Goal: Navigation & Orientation: Find specific page/section

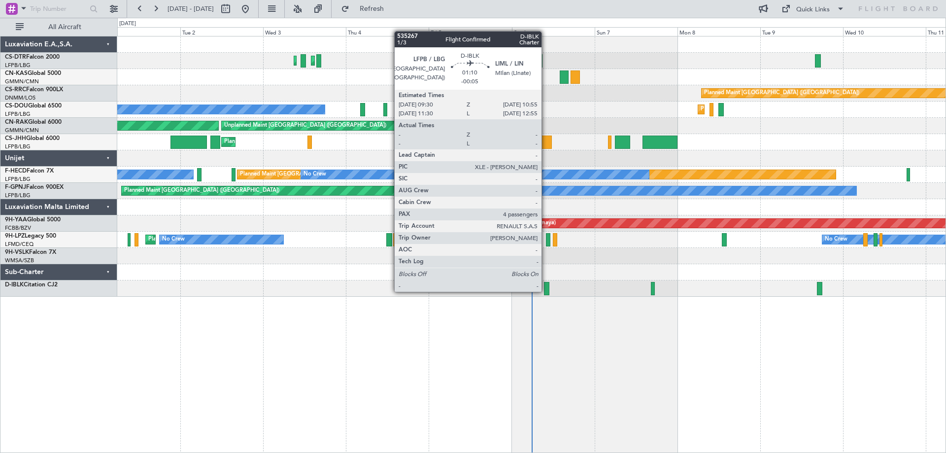
click at [546, 291] on div at bounding box center [546, 288] width 5 height 13
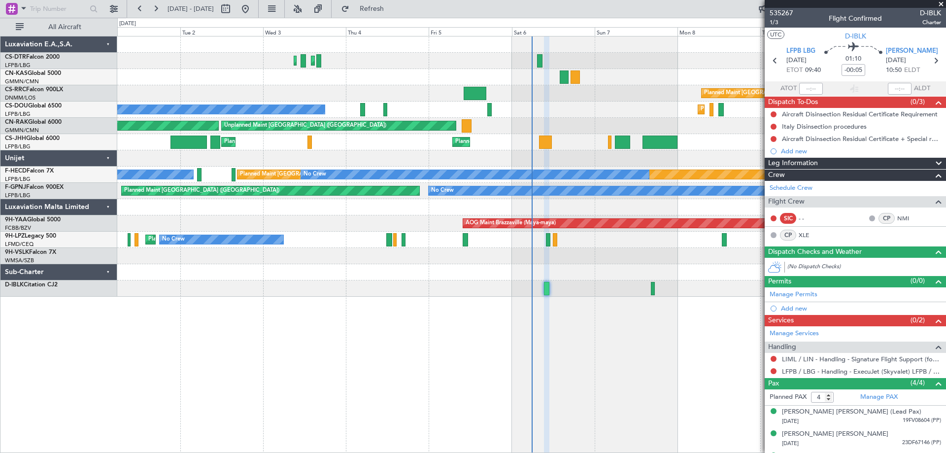
click at [941, 4] on span at bounding box center [941, 4] width 10 height 9
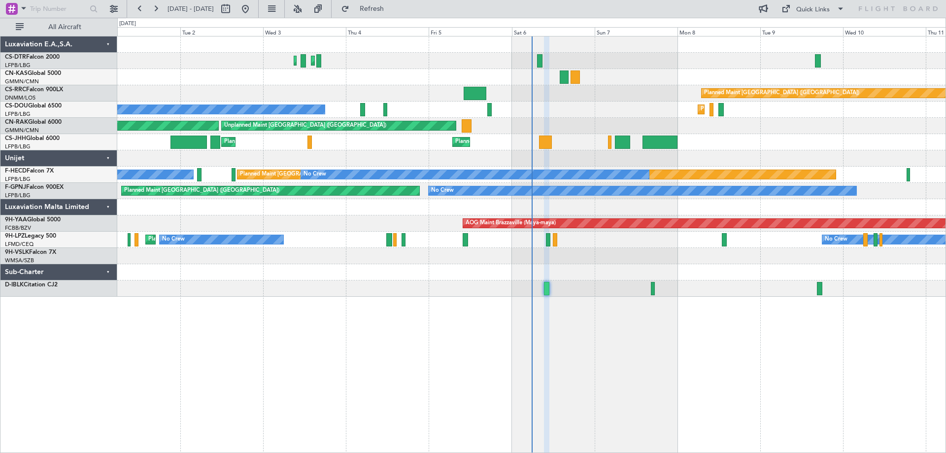
type input "0"
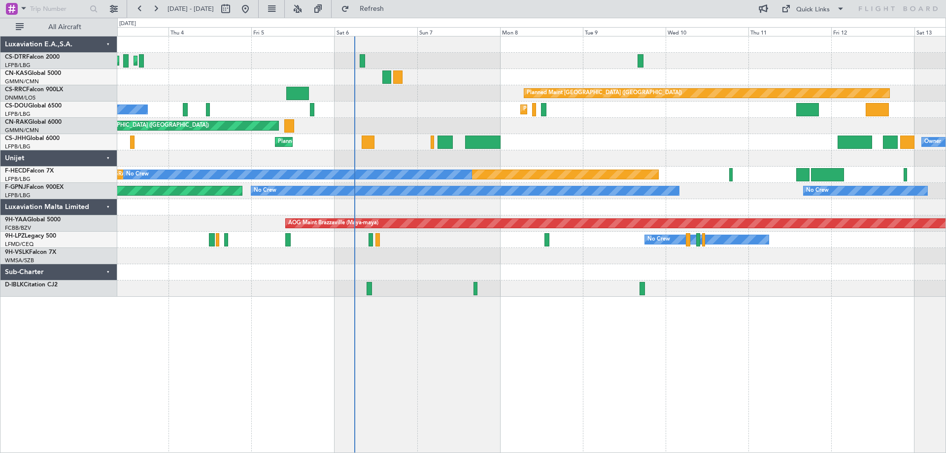
click at [572, 330] on div "Planned Maint Sofia Planned Maint [GEOGRAPHIC_DATA] ([GEOGRAPHIC_DATA]) Planned…" at bounding box center [531, 244] width 829 height 417
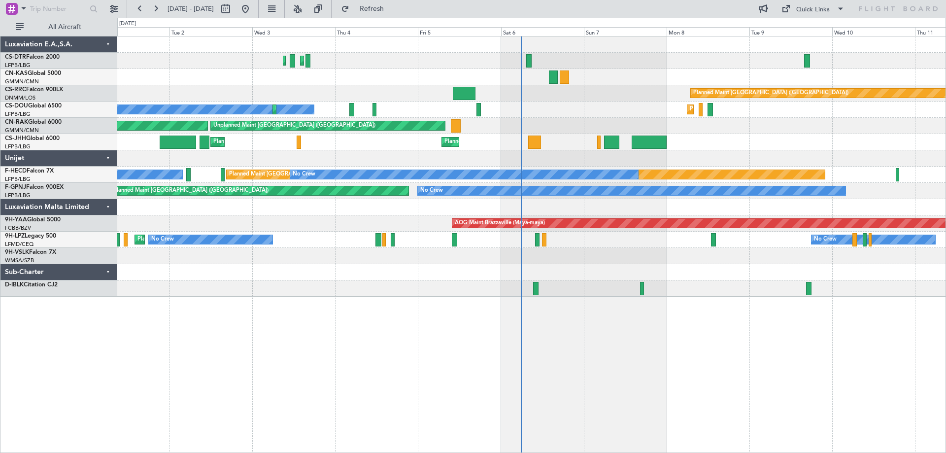
click at [728, 310] on div "Planned Maint Sofia Planned Maint [GEOGRAPHIC_DATA] ([GEOGRAPHIC_DATA]) No Crew…" at bounding box center [531, 244] width 829 height 417
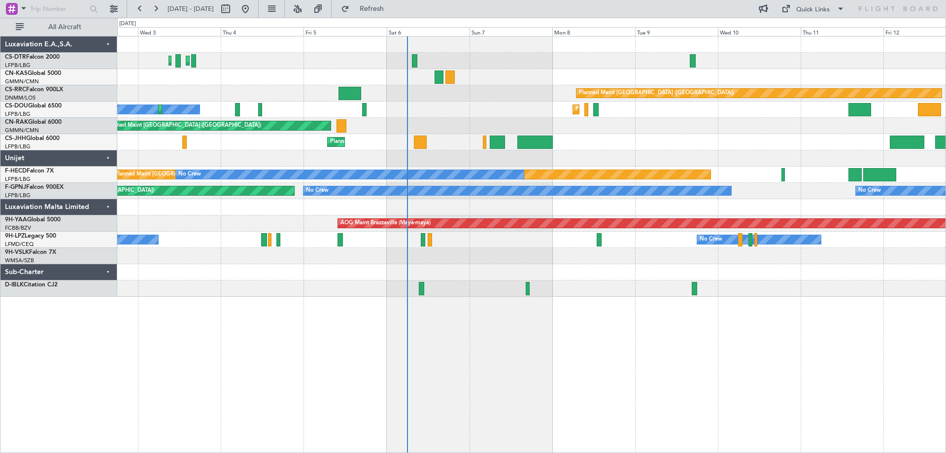
click at [754, 262] on div at bounding box center [531, 256] width 828 height 16
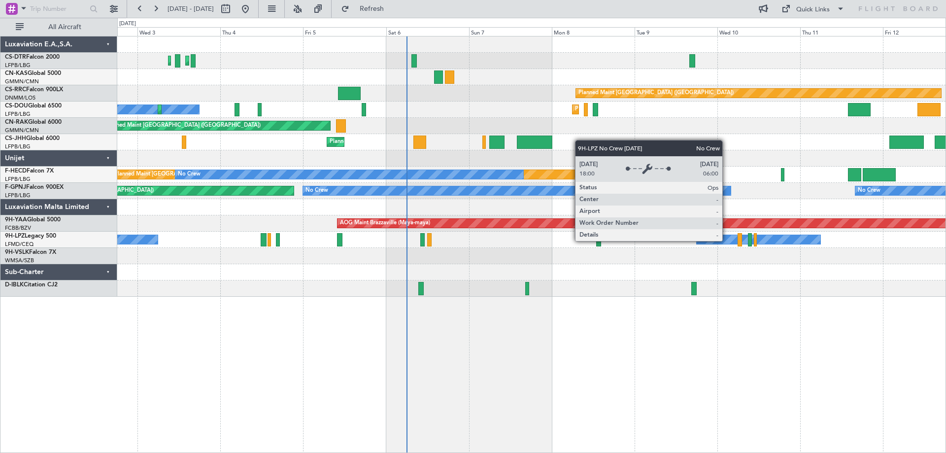
click at [727, 240] on div "No Crew" at bounding box center [759, 239] width 124 height 9
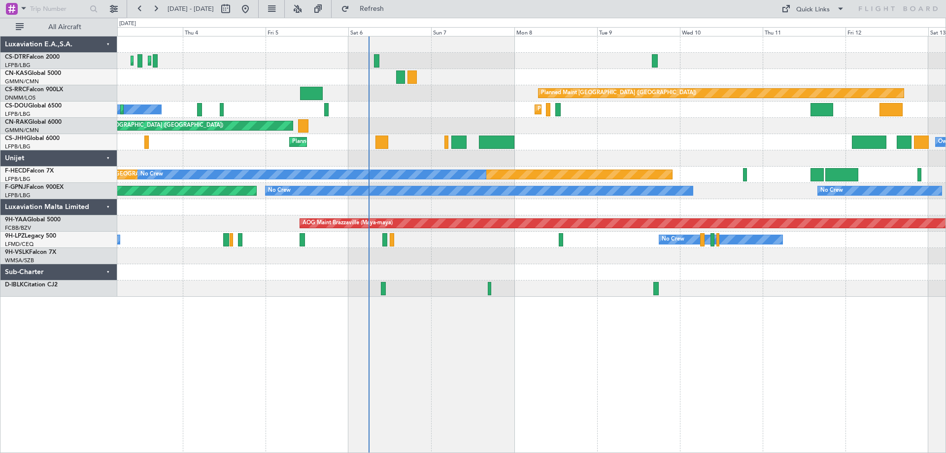
click at [445, 260] on div at bounding box center [531, 256] width 828 height 16
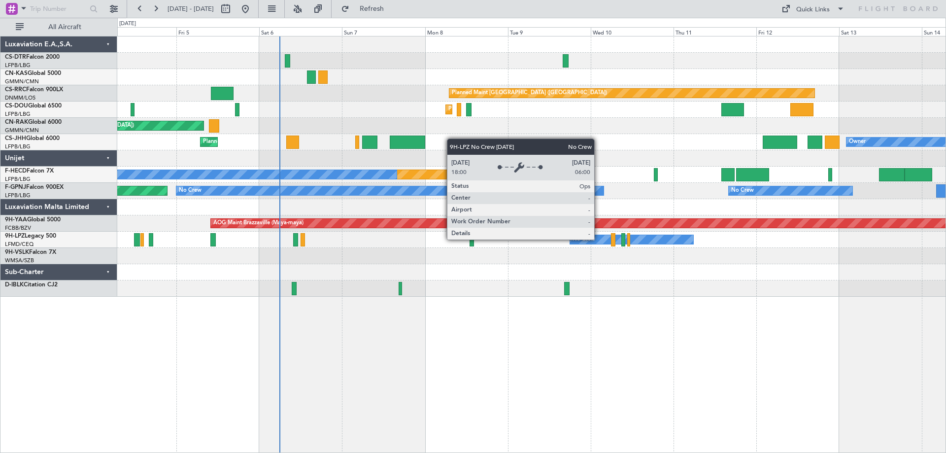
click at [599, 239] on div "No Crew" at bounding box center [632, 239] width 124 height 9
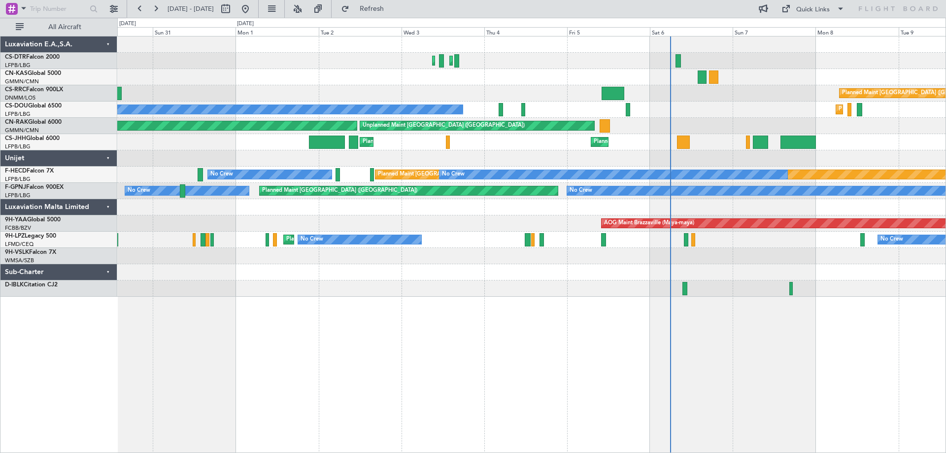
click at [538, 265] on div "Planned Maint Sofia Planned Maint Istanbul (Ataturk) No Crew Planned Maint Pari…" at bounding box center [531, 166] width 828 height 260
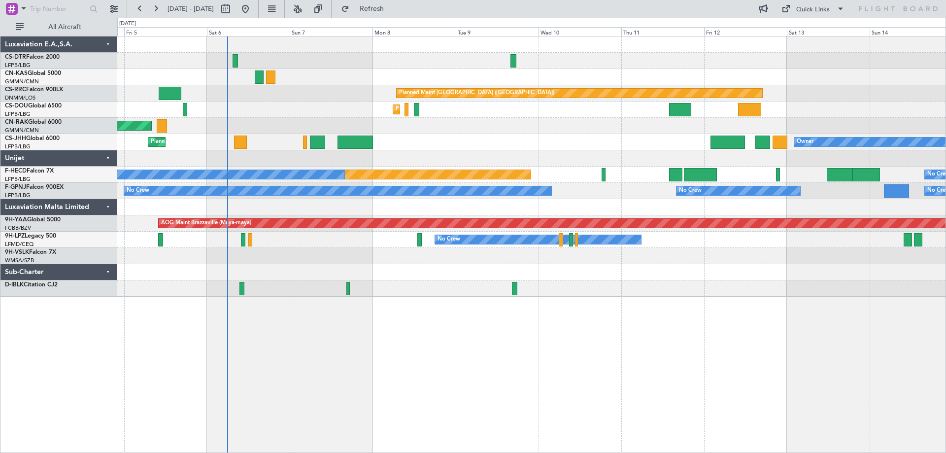
click at [213, 266] on div at bounding box center [531, 272] width 828 height 16
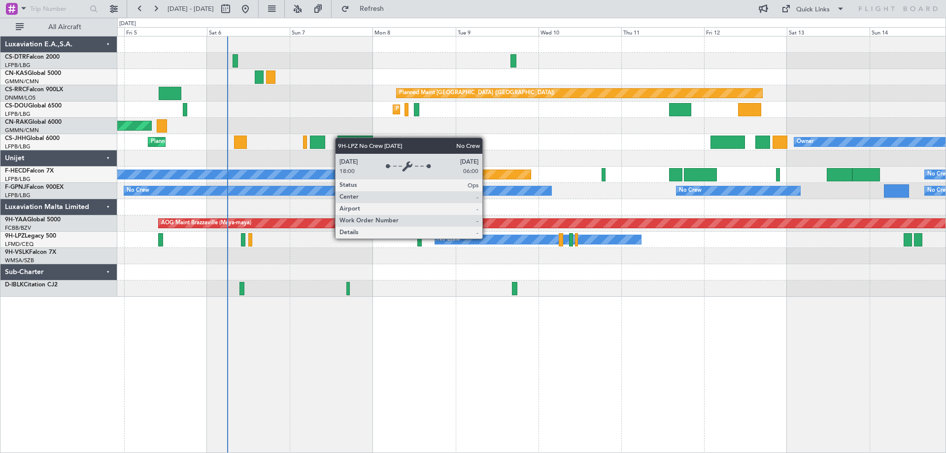
click at [487, 238] on div "No Crew" at bounding box center [538, 239] width 206 height 9
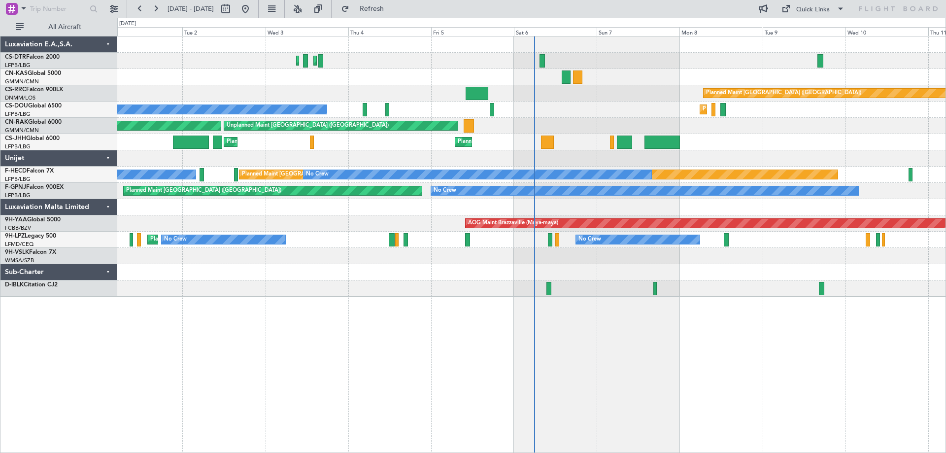
click at [768, 335] on div "Planned Maint Sofia Planned Maint Istanbul (Ataturk) No Crew Planned Maint Pari…" at bounding box center [531, 244] width 829 height 417
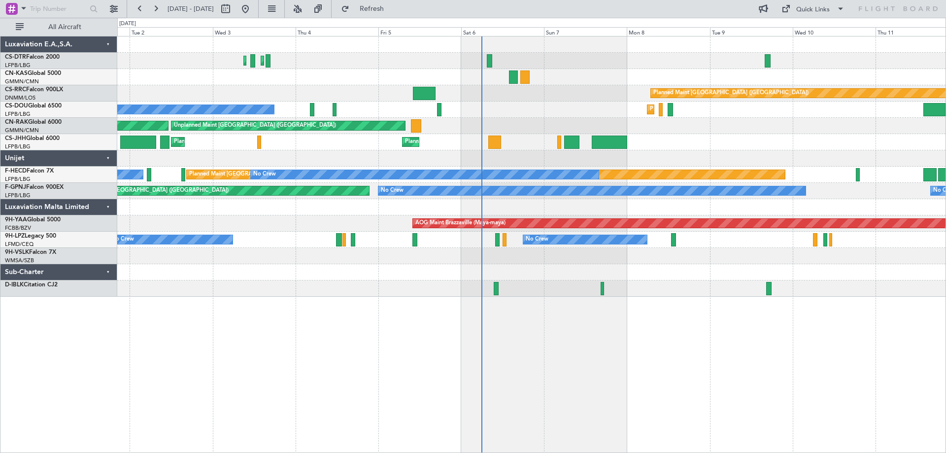
click at [770, 267] on div "Planned Maint Sofia Planned Maint Istanbul (Ataturk) Planned Maint Paris (Le Bo…" at bounding box center [531, 166] width 828 height 260
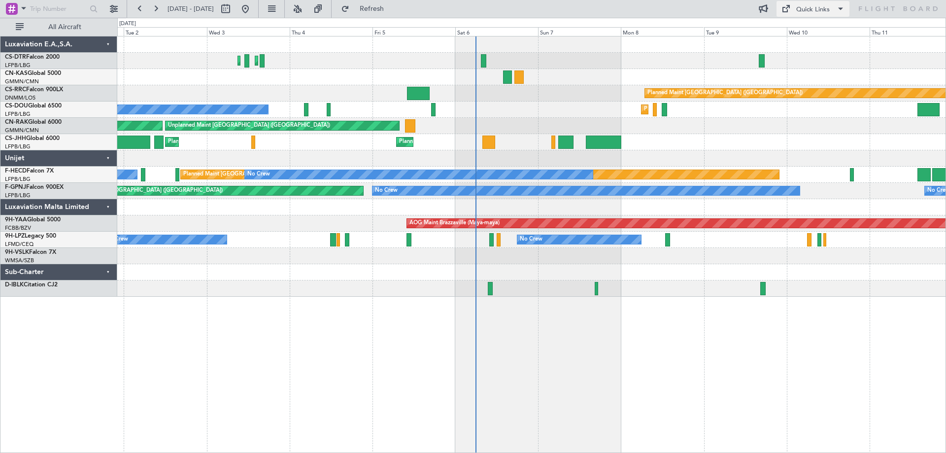
click at [841, 7] on span at bounding box center [841, 9] width 12 height 12
click at [802, 35] on button "Trip Builder" at bounding box center [814, 33] width 74 height 24
